Goal: Navigation & Orientation: Find specific page/section

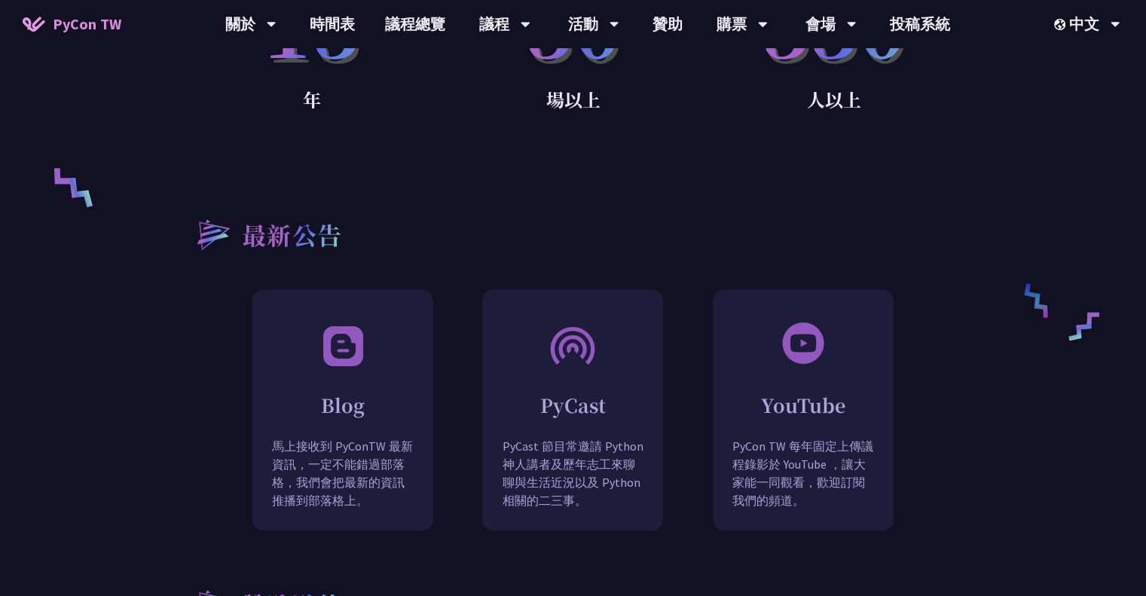
scroll to position [1105, 0]
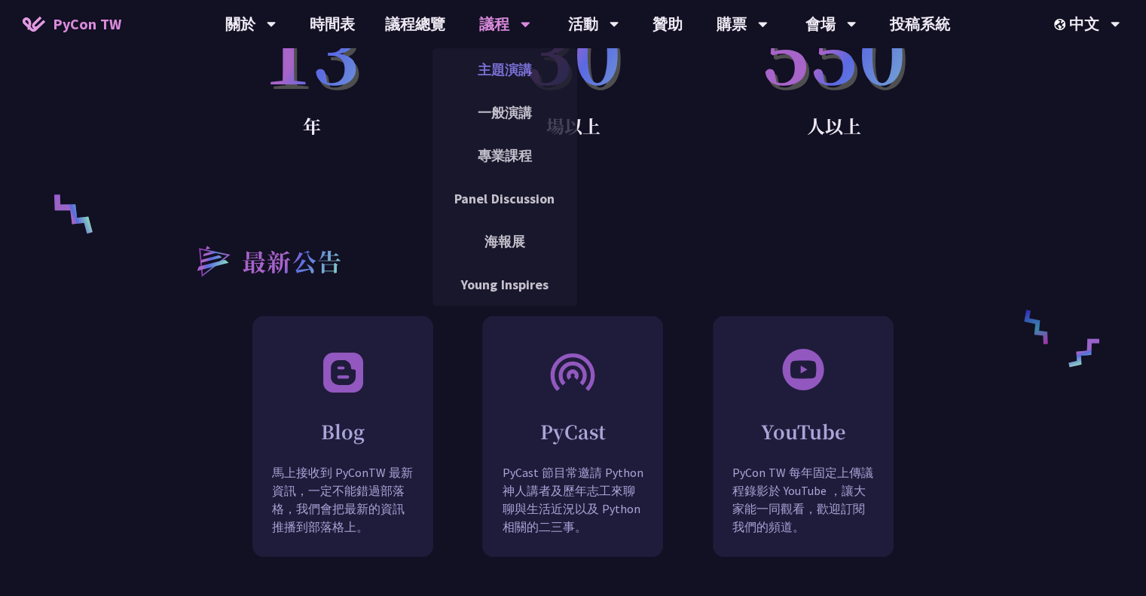
click at [504, 75] on link "主題演講" at bounding box center [504, 69] width 145 height 35
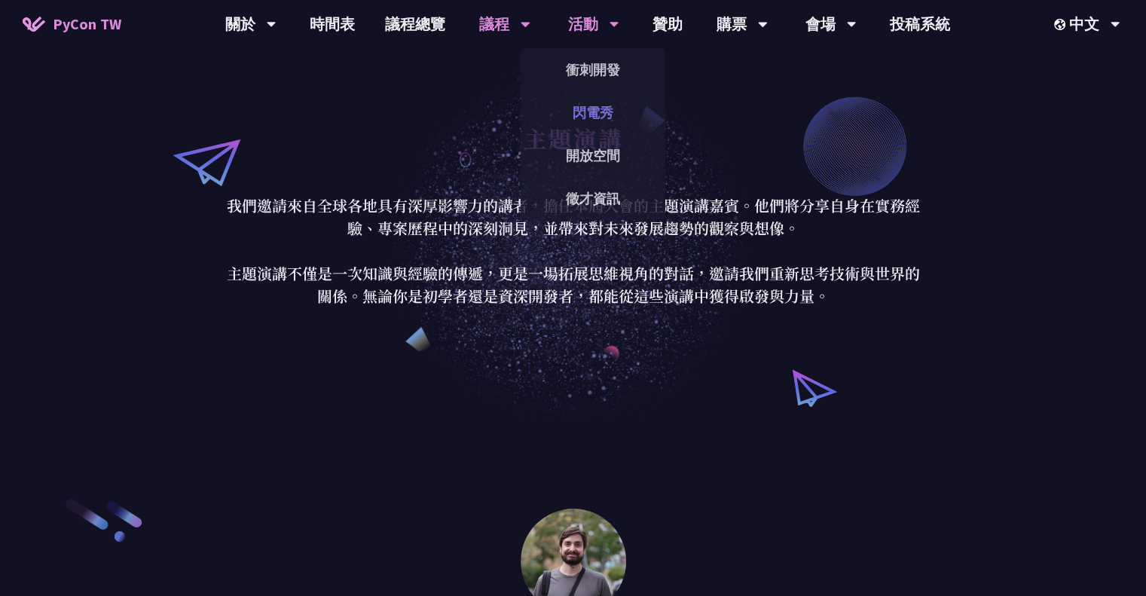
click at [593, 96] on link "閃電秀" at bounding box center [593, 112] width 145 height 35
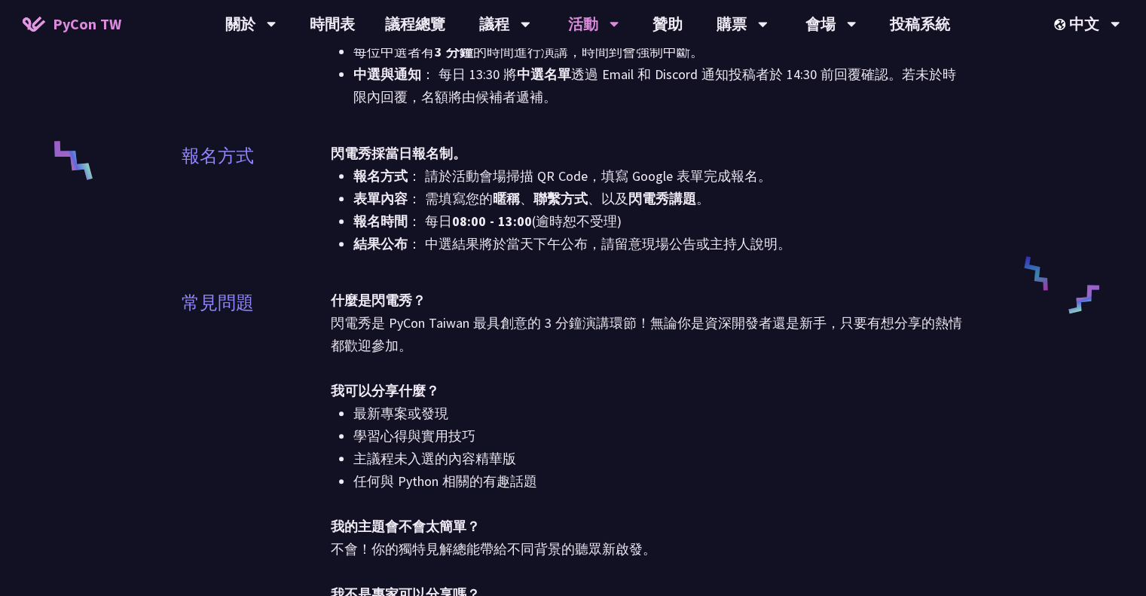
scroll to position [592, 0]
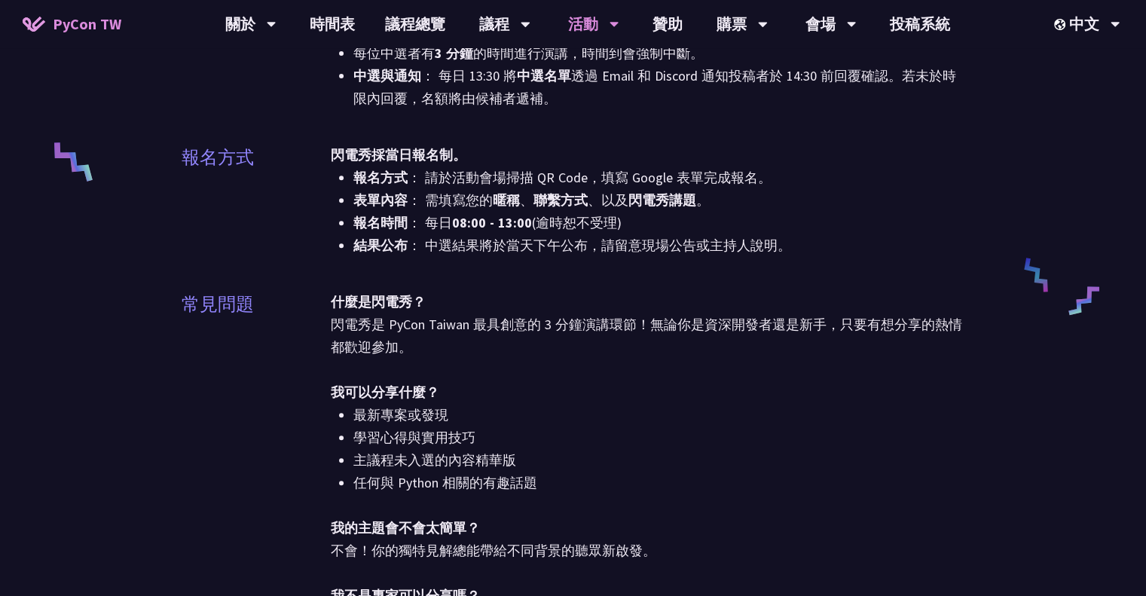
click at [87, 14] on span "PyCon TW" at bounding box center [87, 24] width 69 height 23
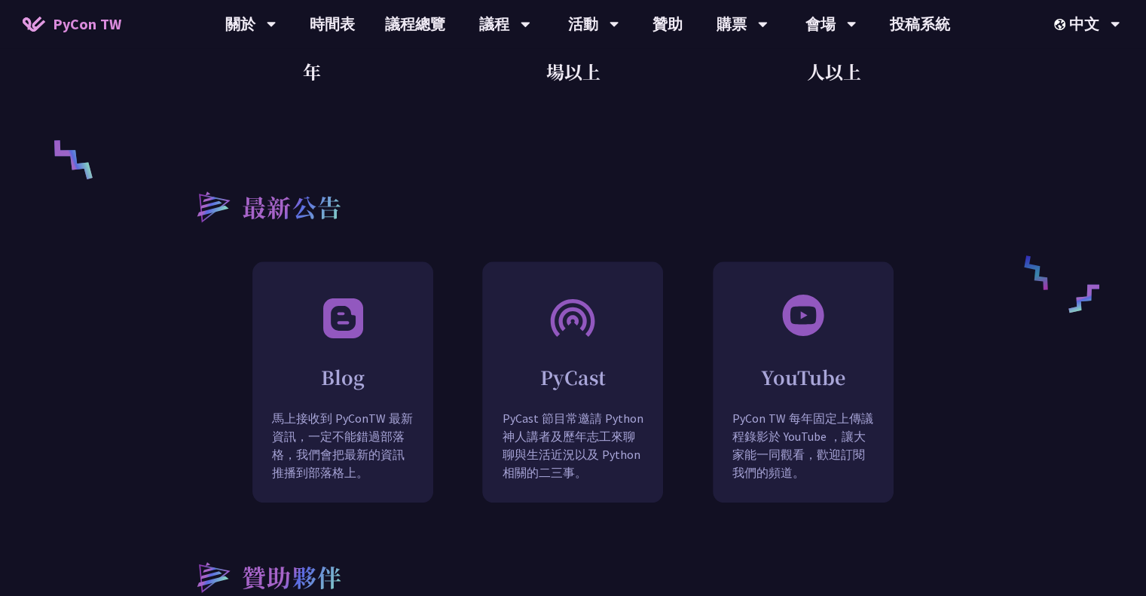
scroll to position [1130, 0]
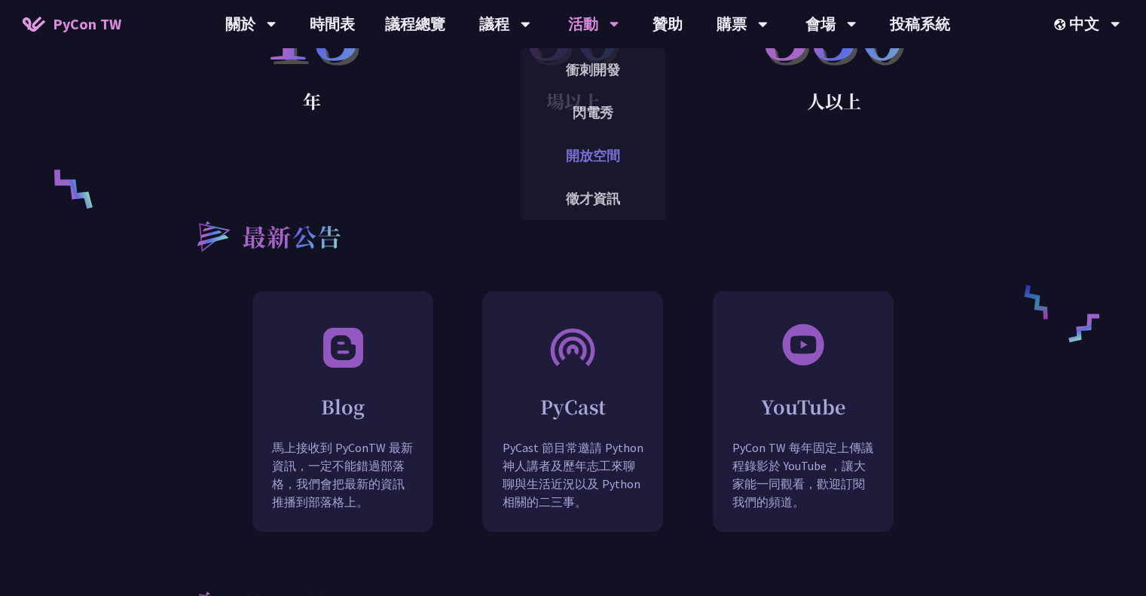
click at [610, 156] on link "開放空間" at bounding box center [593, 155] width 145 height 35
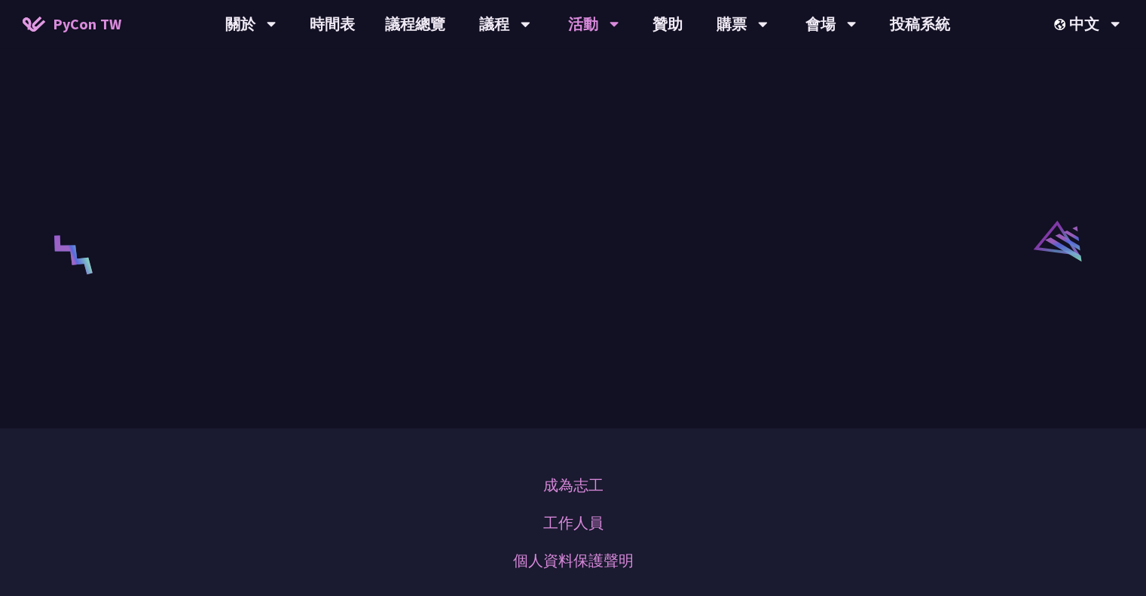
scroll to position [2152, 0]
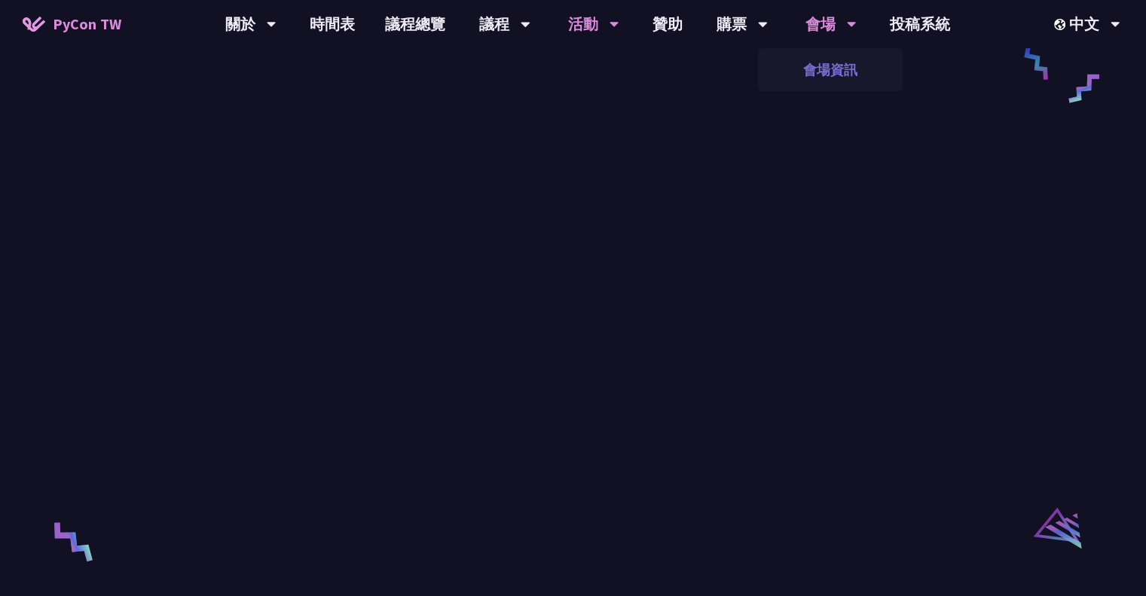
click at [845, 60] on link "會場資訊" at bounding box center [830, 69] width 145 height 35
